Goal: Task Accomplishment & Management: Complete application form

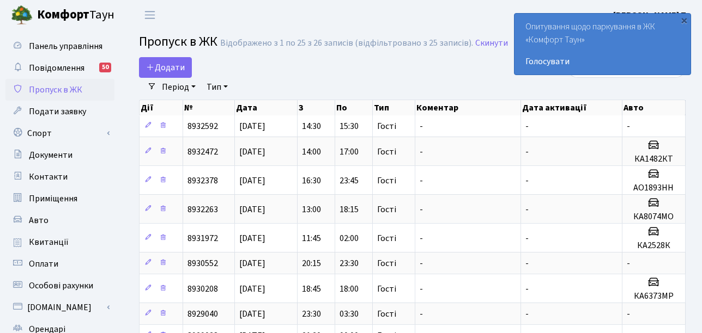
select select "25"
click at [173, 65] on span "Додати" at bounding box center [165, 68] width 39 height 12
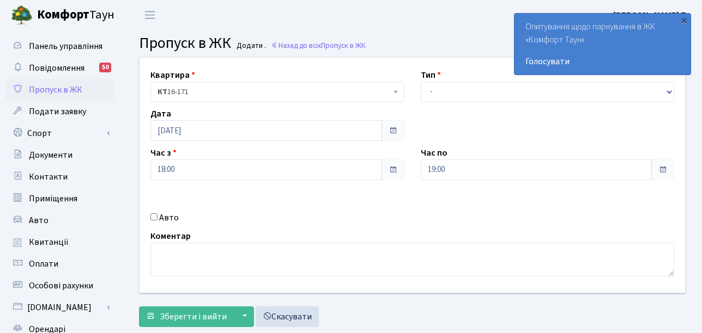
select select "1"
click at [421, 82] on select "- Доставка Таксі Гості Сервіс" at bounding box center [548, 92] width 254 height 21
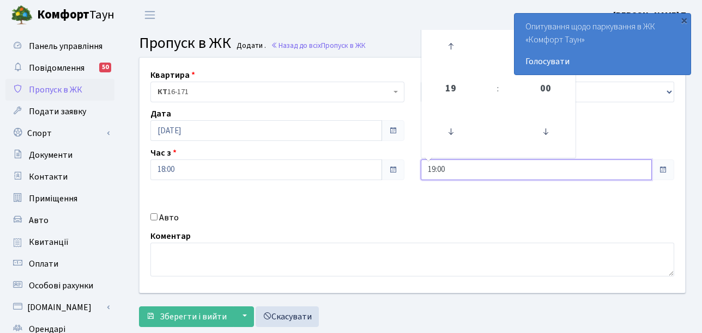
drag, startPoint x: 476, startPoint y: 173, endPoint x: 452, endPoint y: 172, distance: 24.0
click at [476, 173] on input "19:00" at bounding box center [537, 170] width 232 height 21
click at [454, 50] on icon at bounding box center [450, 46] width 29 height 29
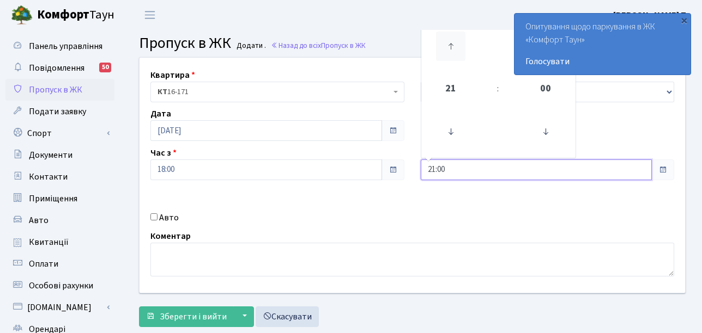
type input "22:00"
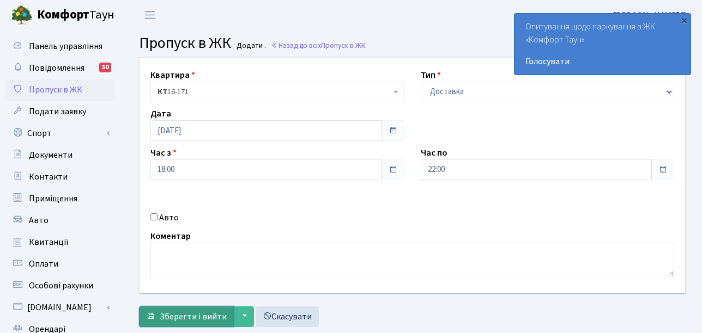
click at [192, 313] on span "Зберегти і вийти" at bounding box center [193, 317] width 67 height 12
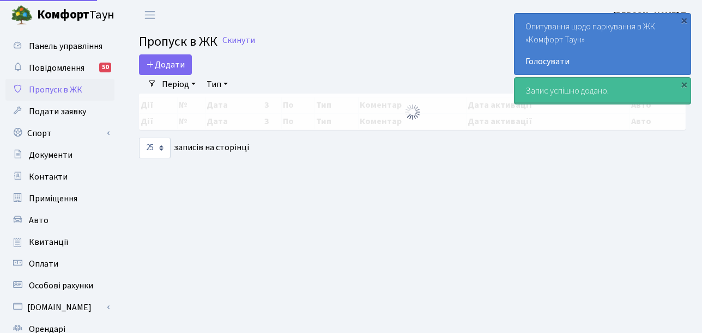
select select "25"
